Goal: Task Accomplishment & Management: Manage account settings

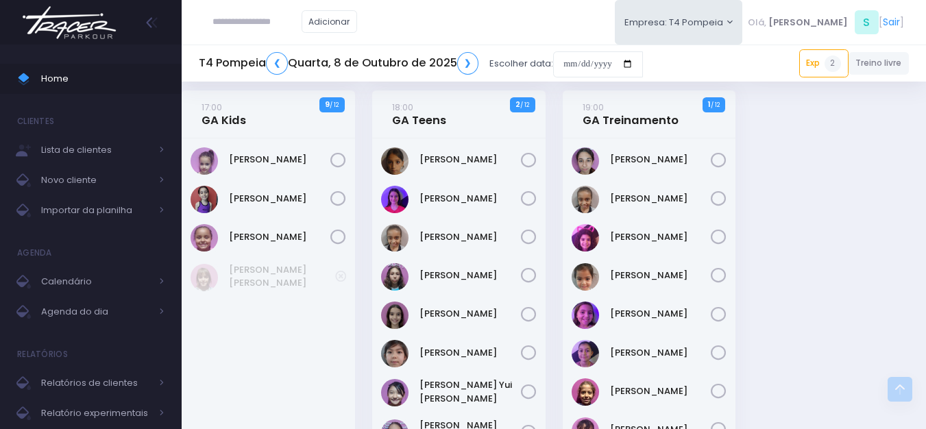
scroll to position [548, 0]
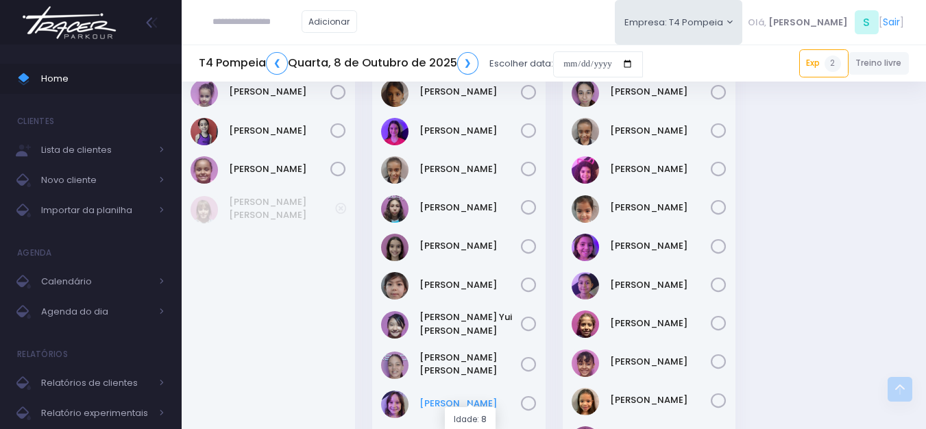
click at [482, 398] on link "[PERSON_NAME]" at bounding box center [469, 404] width 101 height 14
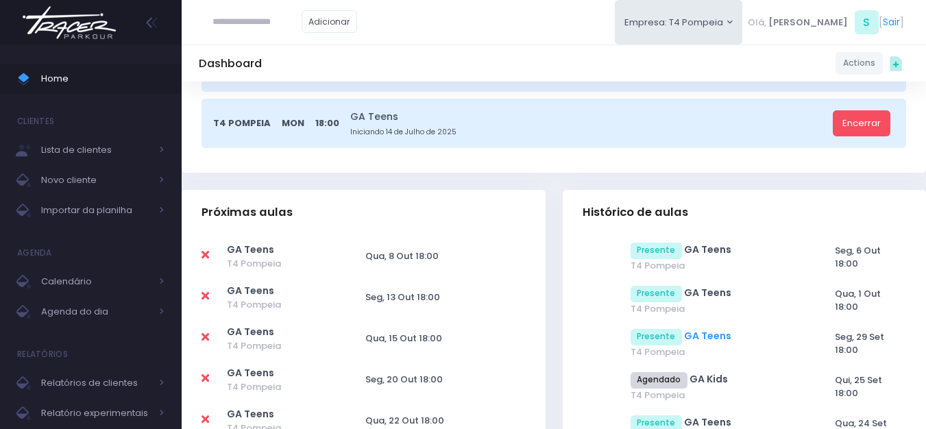
scroll to position [480, 0]
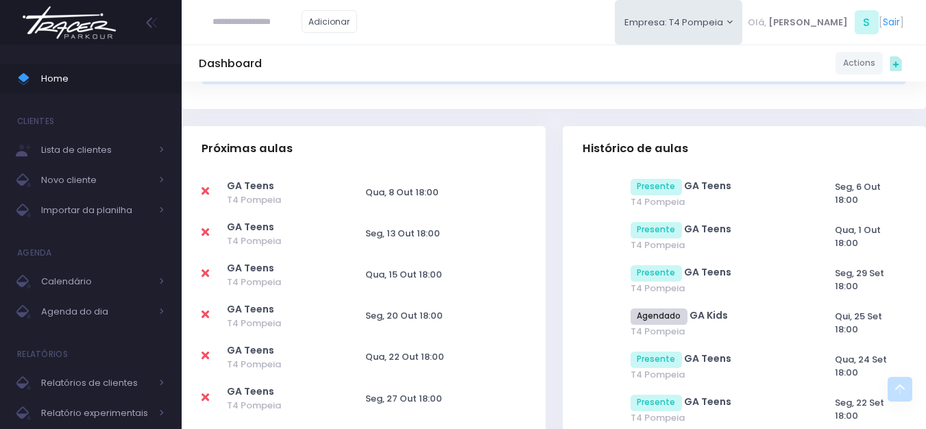
click at [208, 193] on icon at bounding box center [205, 191] width 8 height 11
type input "**********"
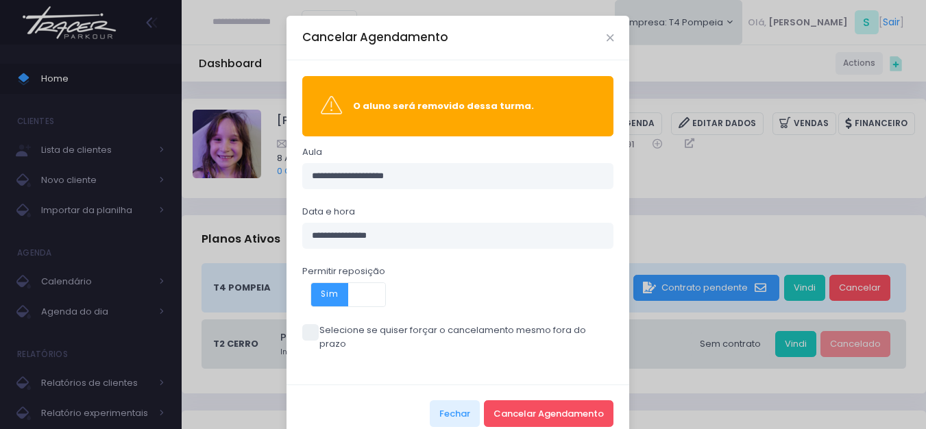
click at [344, 328] on label "Selecione se quiser forçar o cancelamento mesmo fora do prazo" at bounding box center [458, 336] width 312 height 27
click at [544, 402] on button "Cancelar Agendamento" at bounding box center [549, 413] width 130 height 26
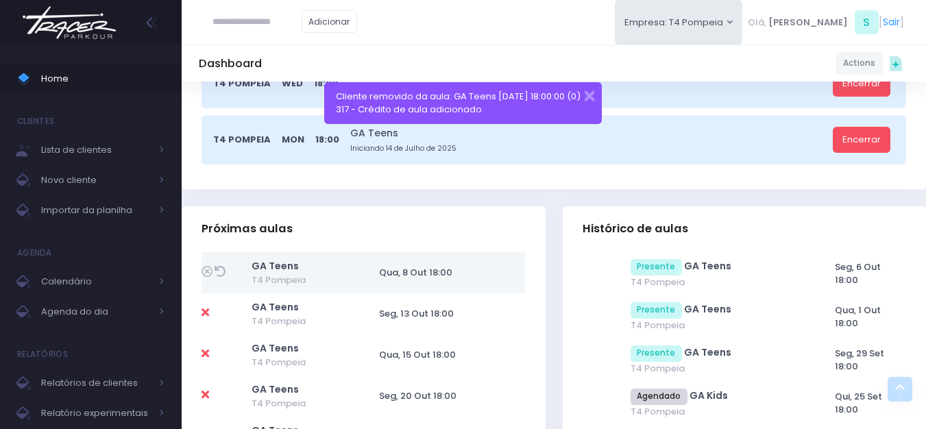
scroll to position [411, 0]
